Goal: Task Accomplishment & Management: Complete application form

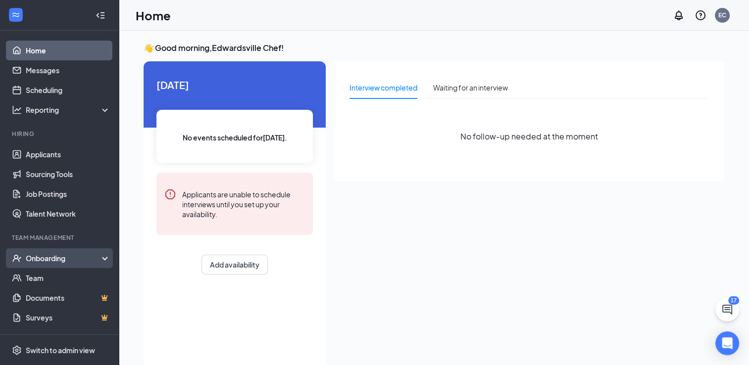
click at [46, 261] on div "Onboarding" at bounding box center [64, 259] width 76 height 10
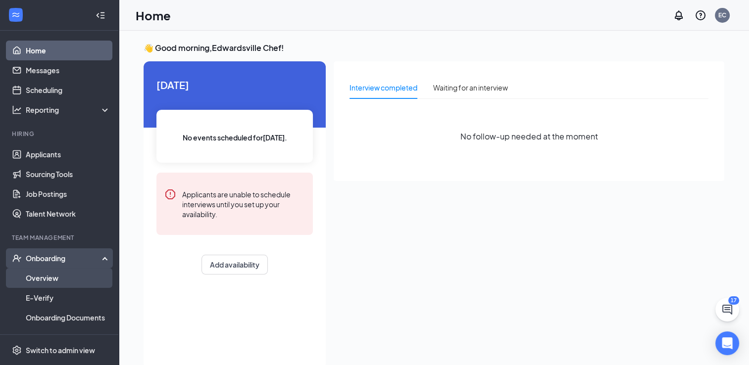
click at [51, 280] on link "Overview" at bounding box center [68, 278] width 85 height 20
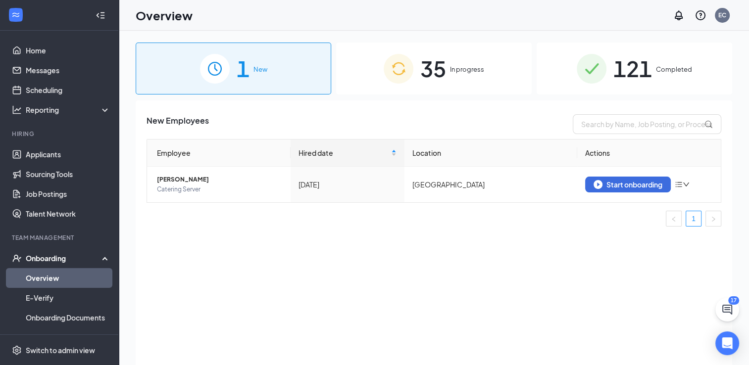
click at [444, 64] on span "35" at bounding box center [433, 69] width 26 height 34
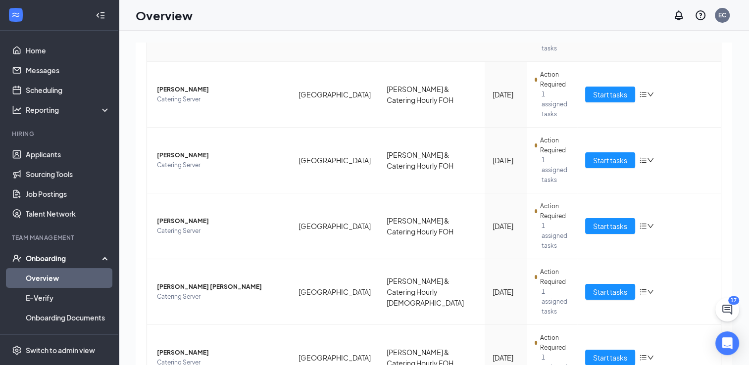
scroll to position [394, 0]
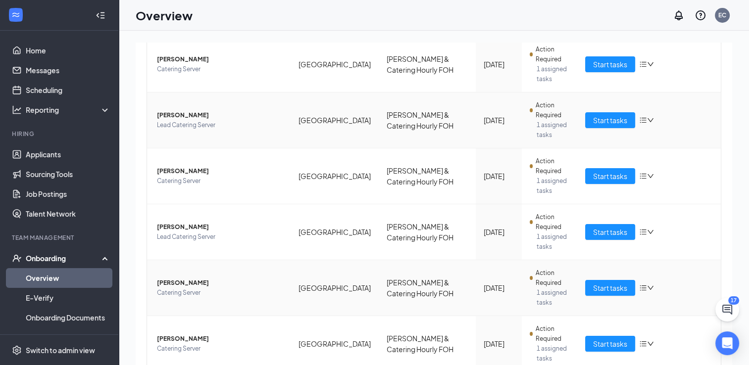
scroll to position [394, 0]
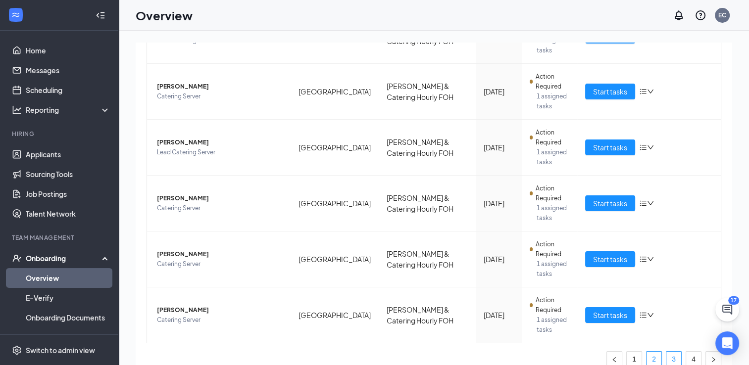
click at [667, 352] on link "3" at bounding box center [674, 359] width 15 height 15
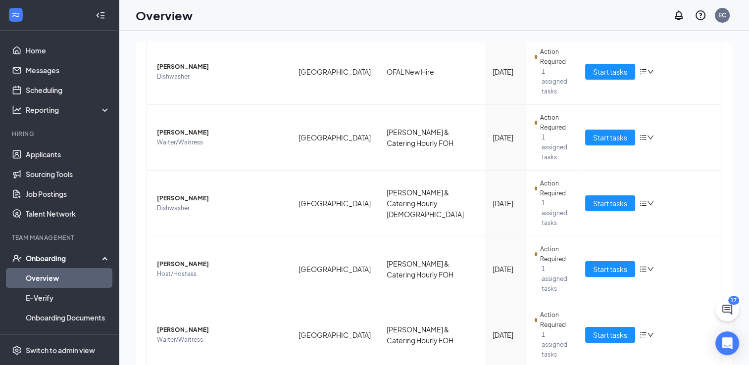
scroll to position [404, 0]
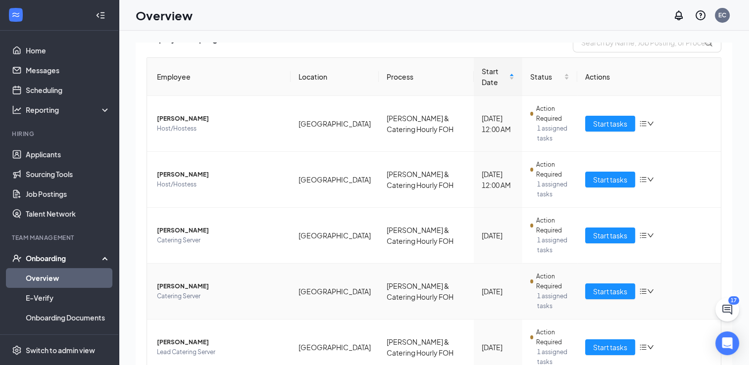
scroll to position [65, 0]
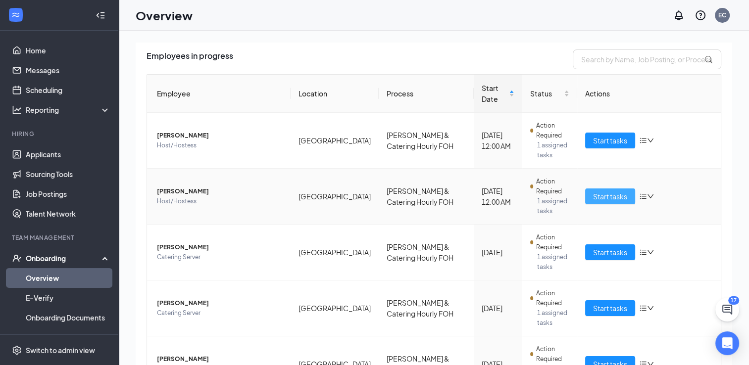
click at [593, 191] on span "Start tasks" at bounding box center [610, 196] width 34 height 11
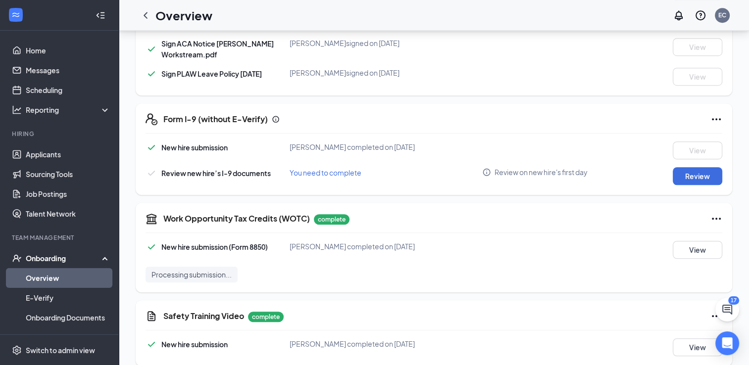
scroll to position [588, 0]
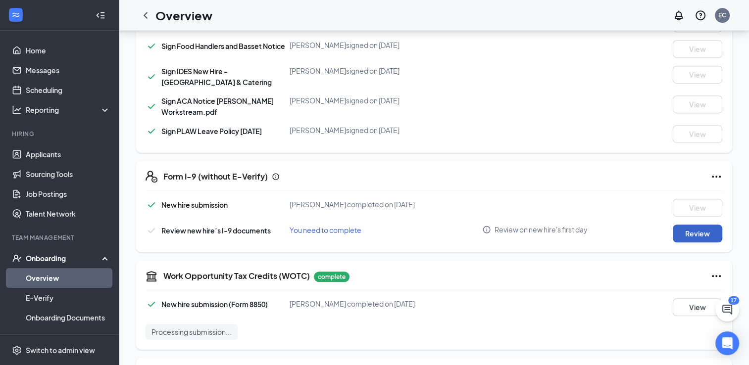
click at [694, 241] on button "Review" at bounding box center [698, 234] width 50 height 18
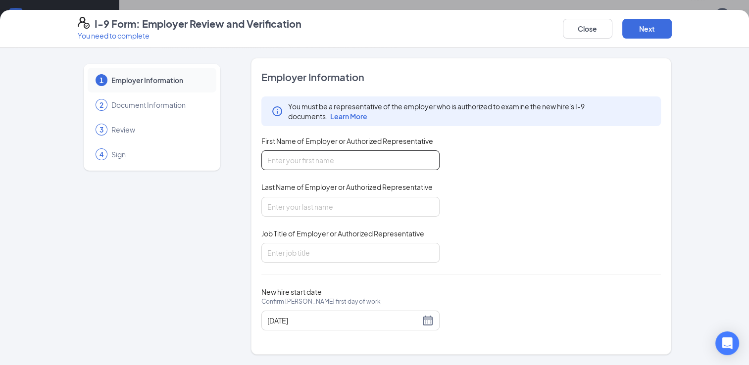
click at [342, 154] on input "First Name of Employer or Authorized Representative" at bounding box center [350, 161] width 178 height 20
type input "[PERSON_NAME]"
type input "GM"
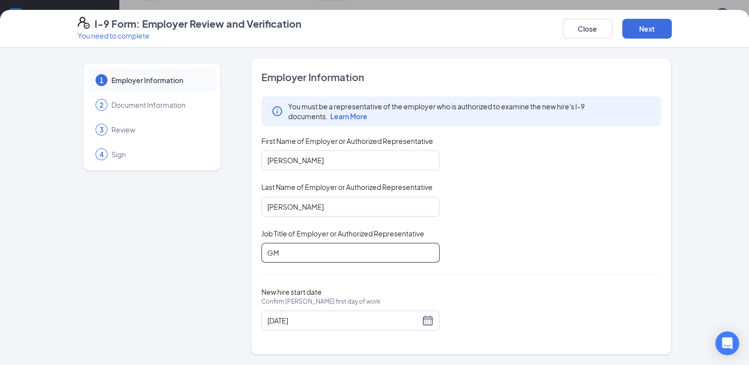
scroll to position [887, 0]
click at [646, 30] on button "Next" at bounding box center [648, 29] width 50 height 20
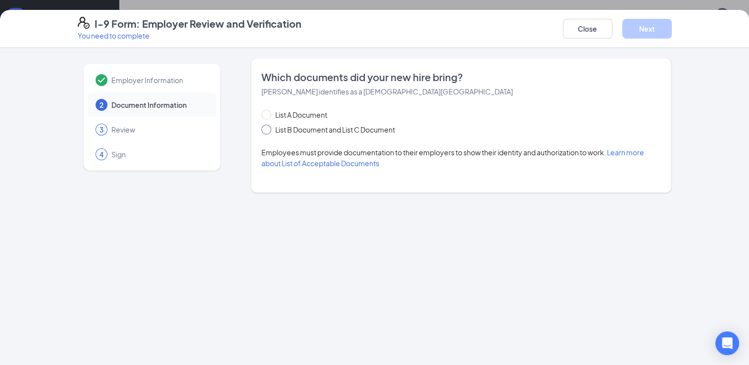
click at [264, 128] on input "List B Document and List C Document" at bounding box center [264, 128] width 7 height 7
radio input "true"
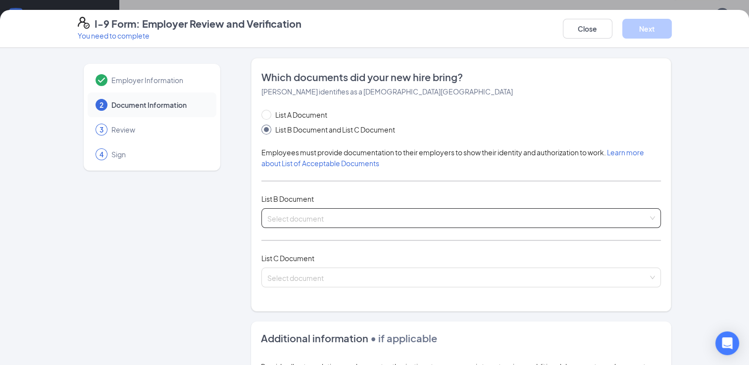
click at [289, 220] on input "search" at bounding box center [457, 216] width 381 height 15
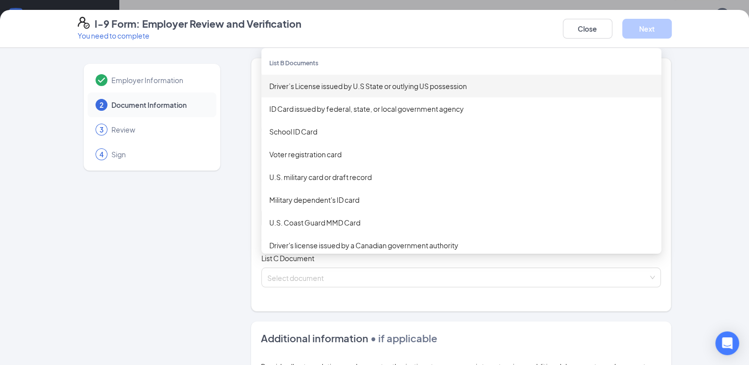
click at [300, 83] on div "Driver’s License issued by U.S State or outlying US possession" at bounding box center [461, 86] width 384 height 11
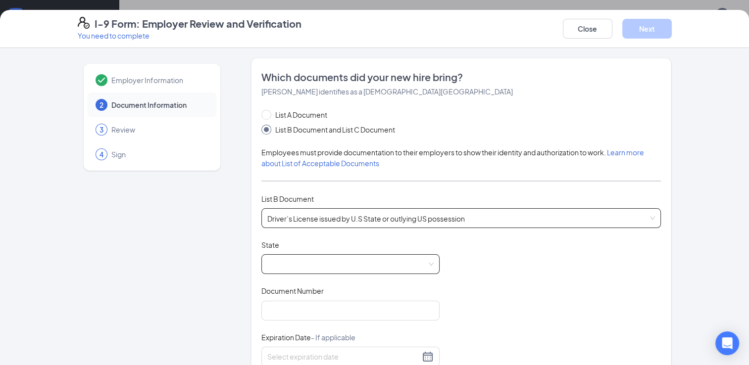
click at [299, 257] on span at bounding box center [350, 264] width 166 height 19
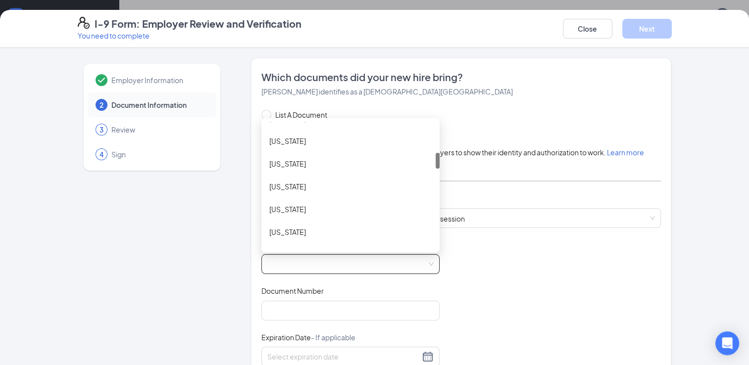
scroll to position [245, 0]
click at [285, 226] on div "[US_STATE]" at bounding box center [350, 230] width 162 height 11
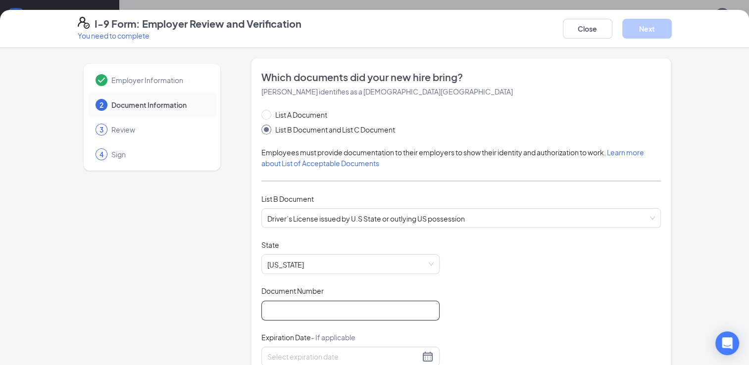
click at [284, 306] on input "Document Number" at bounding box center [350, 311] width 178 height 20
type input "W34011106833"
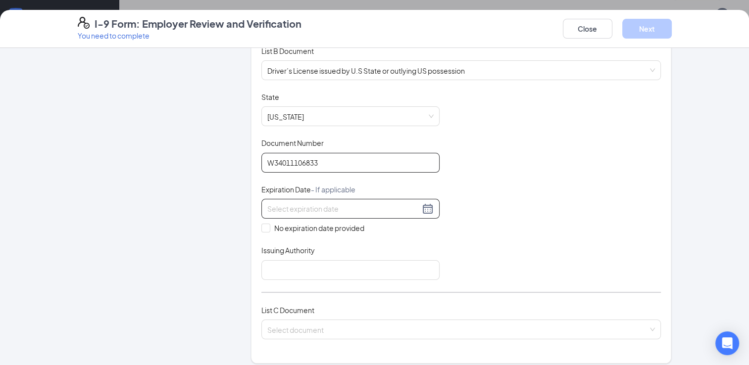
scroll to position [151, 0]
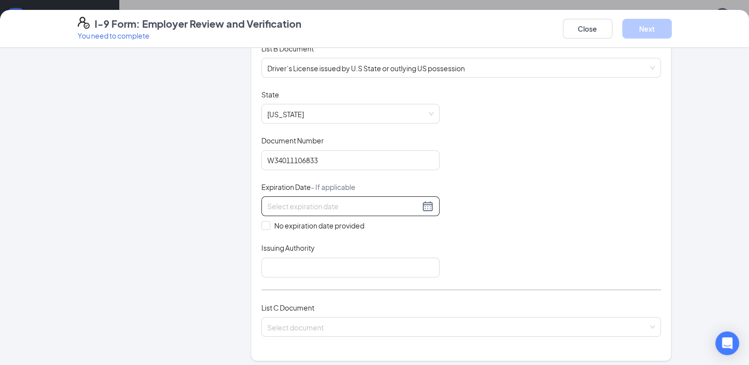
click at [424, 205] on div at bounding box center [350, 207] width 166 height 12
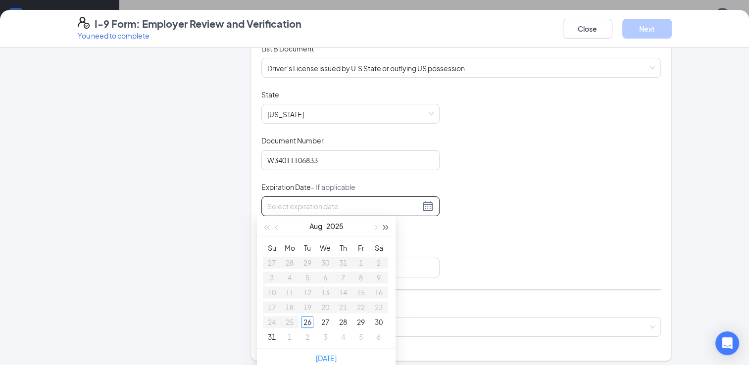
click at [384, 227] on span "button" at bounding box center [386, 227] width 5 height 5
click at [377, 226] on button "button" at bounding box center [374, 226] width 11 height 20
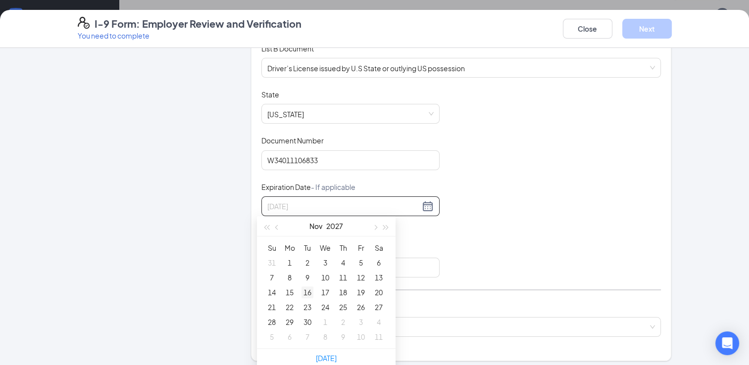
type input "[DATE]"
click at [307, 294] on div "16" at bounding box center [308, 293] width 12 height 12
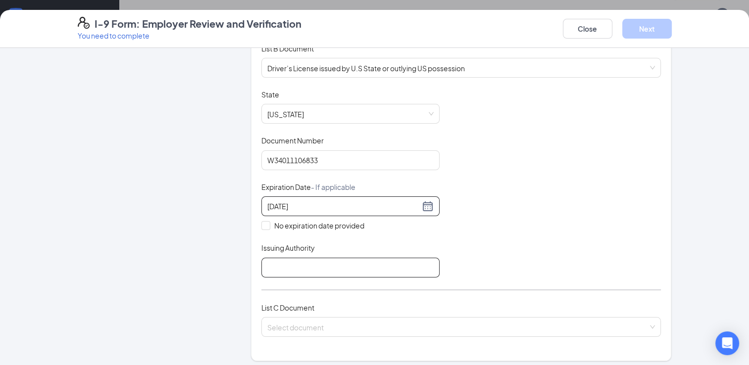
click at [275, 265] on input "Issuing Authority" at bounding box center [350, 268] width 178 height 20
type input "IL"
click at [308, 326] on input "search" at bounding box center [457, 325] width 381 height 15
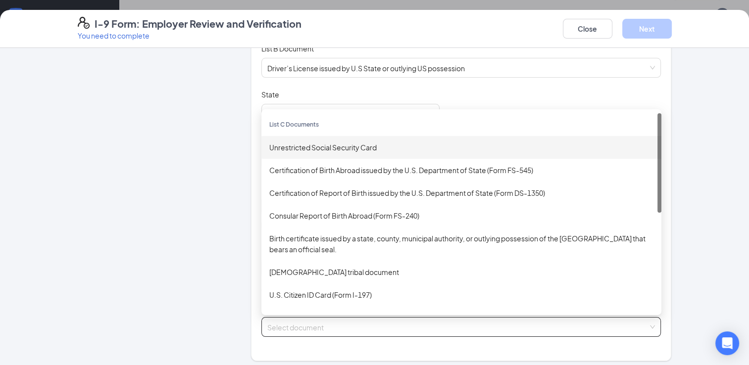
click at [300, 144] on div "Unrestricted Social Security Card" at bounding box center [461, 147] width 384 height 11
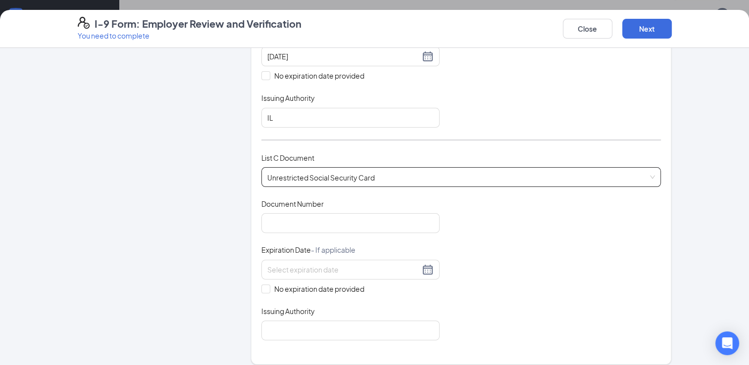
scroll to position [305, 0]
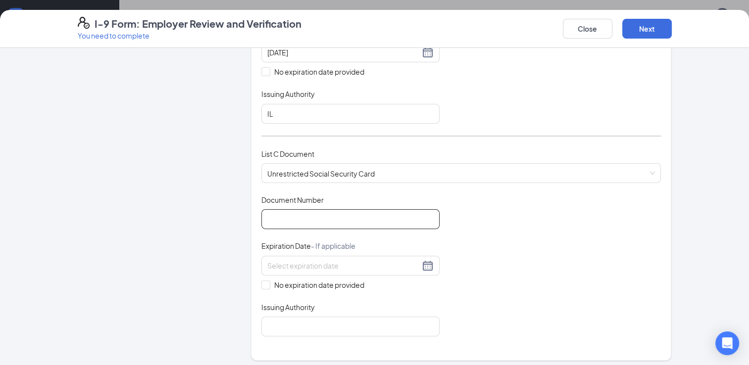
click at [291, 219] on input "Document Number" at bounding box center [350, 219] width 178 height 20
type input "329061948"
click at [261, 281] on input "No expiration date provided" at bounding box center [264, 284] width 7 height 7
checkbox input "true"
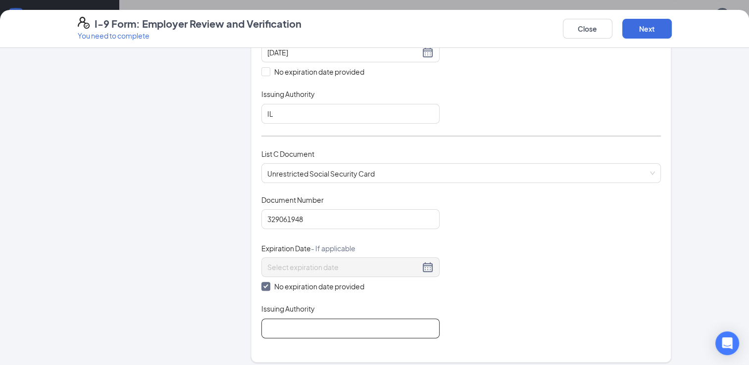
click at [293, 320] on input "Issuing Authority" at bounding box center [350, 329] width 178 height 20
type input "[GEOGRAPHIC_DATA]"
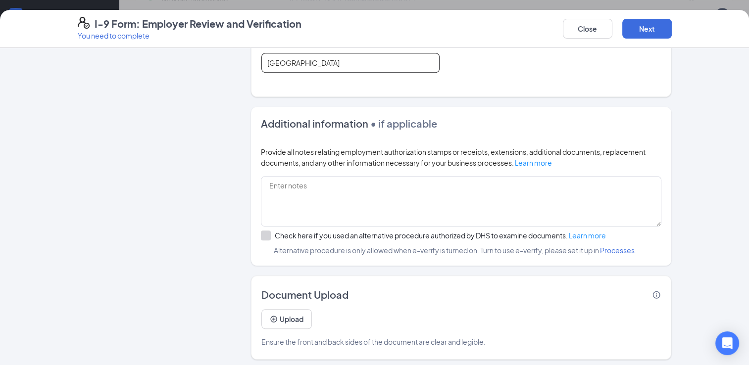
scroll to position [993, 0]
click at [644, 34] on button "Next" at bounding box center [648, 29] width 50 height 20
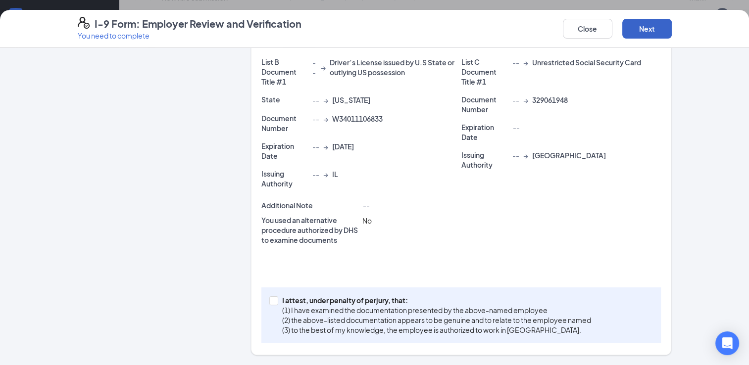
scroll to position [213, 0]
click at [270, 300] on input "I attest, under penalty of [PERSON_NAME], that: (1) I have examined the documen…" at bounding box center [272, 301] width 7 height 7
checkbox input "true"
click at [654, 33] on button "Next" at bounding box center [648, 29] width 50 height 20
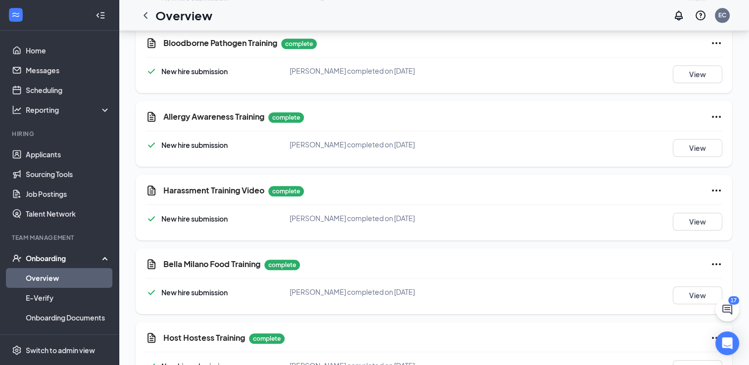
scroll to position [646, 0]
